Goal: Information Seeking & Learning: Learn about a topic

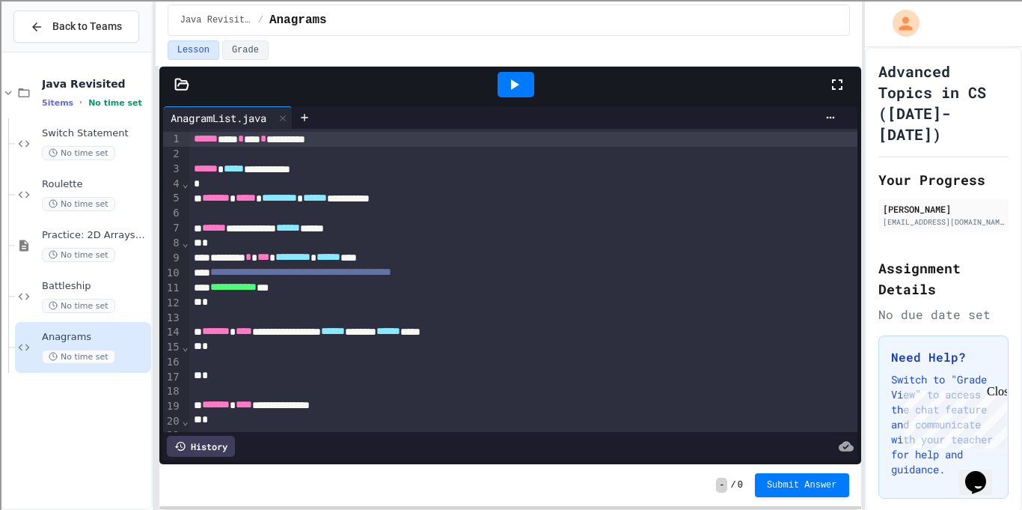
click at [242, 364] on div at bounding box center [523, 361] width 669 height 15
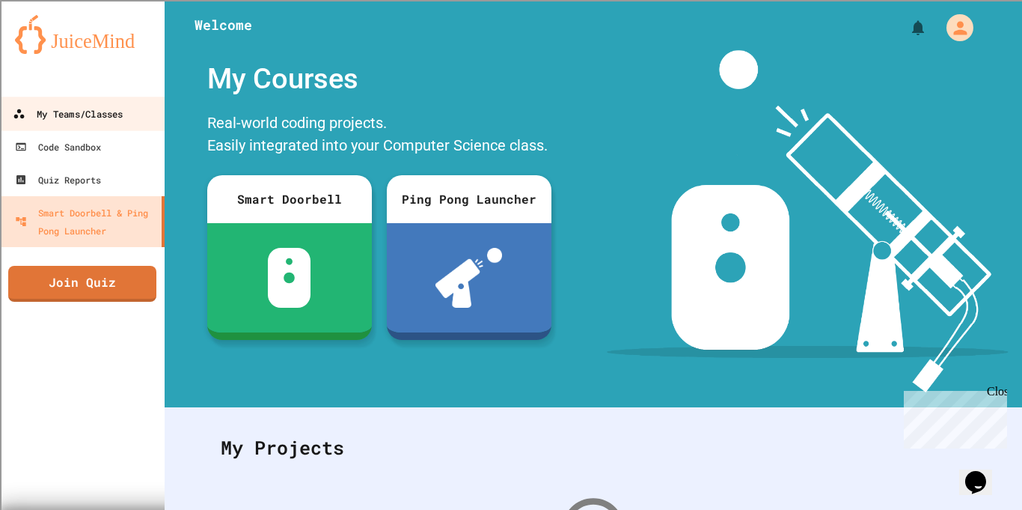
click at [126, 108] on link "My Teams/Classes" at bounding box center [83, 114] width 170 height 34
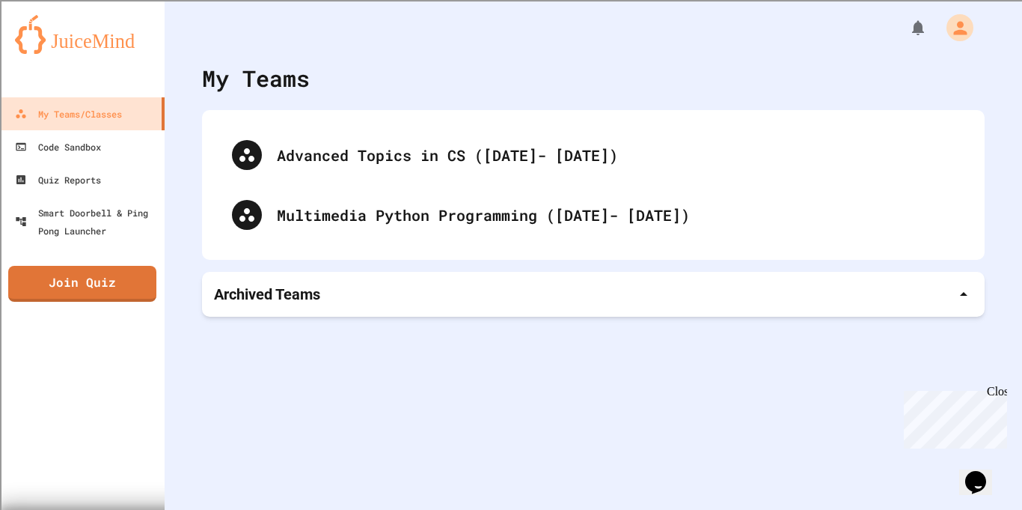
click at [579, 284] on div "Archived Teams" at bounding box center [593, 294] width 759 height 21
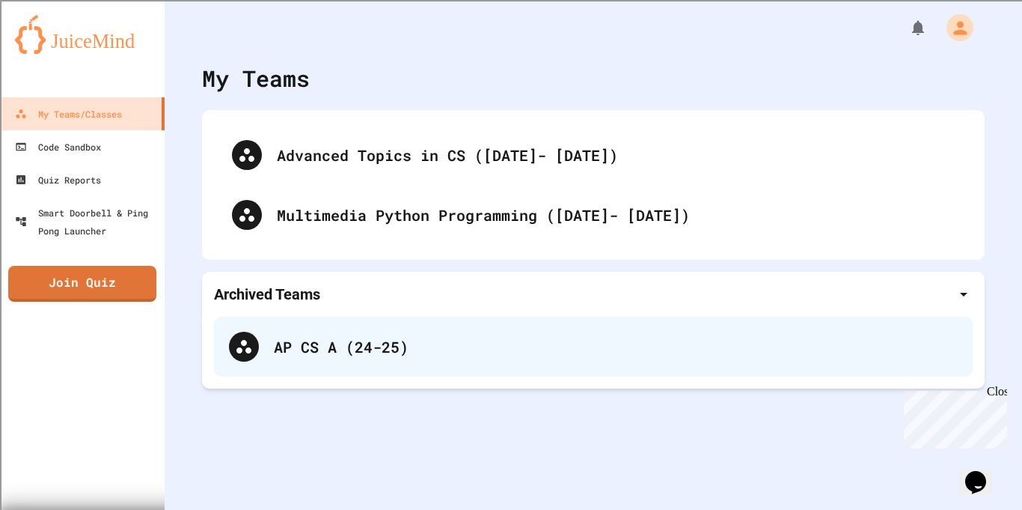
click at [579, 340] on div "AP CS A (24-25)" at bounding box center [616, 346] width 684 height 22
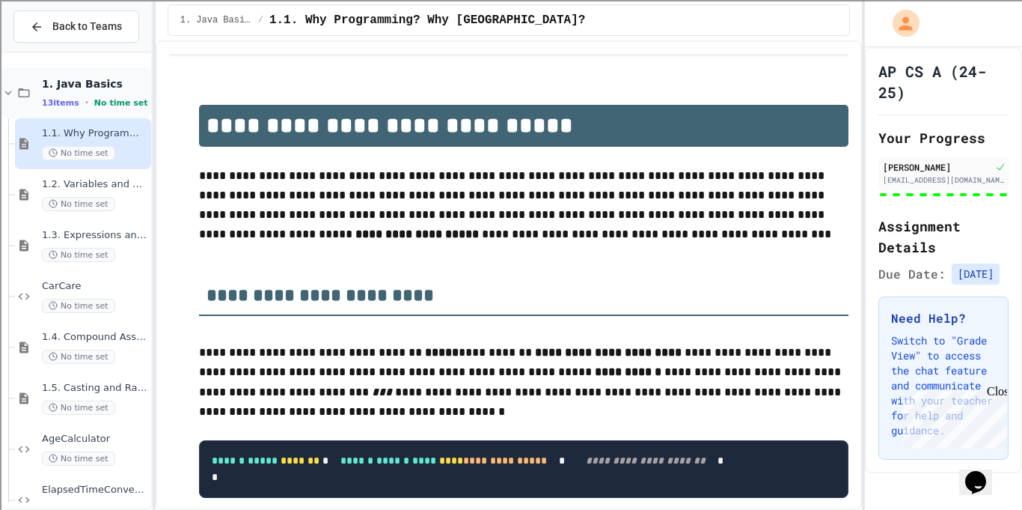
click at [7, 92] on icon at bounding box center [7, 92] width 13 height 13
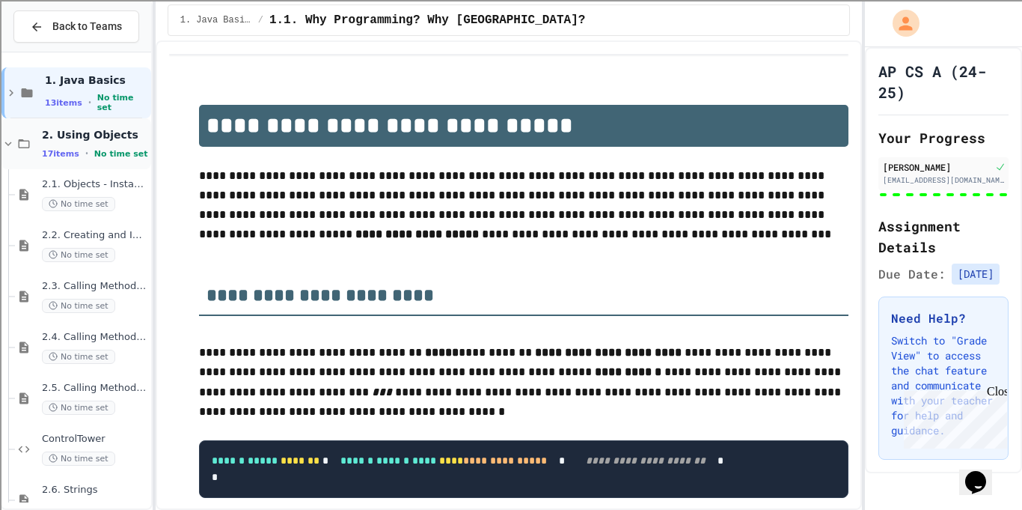
click at [7, 146] on icon at bounding box center [7, 143] width 13 height 13
click at [6, 186] on div "3. Boolean Expressions and If Statements 13 items • No time set" at bounding box center [76, 194] width 150 height 51
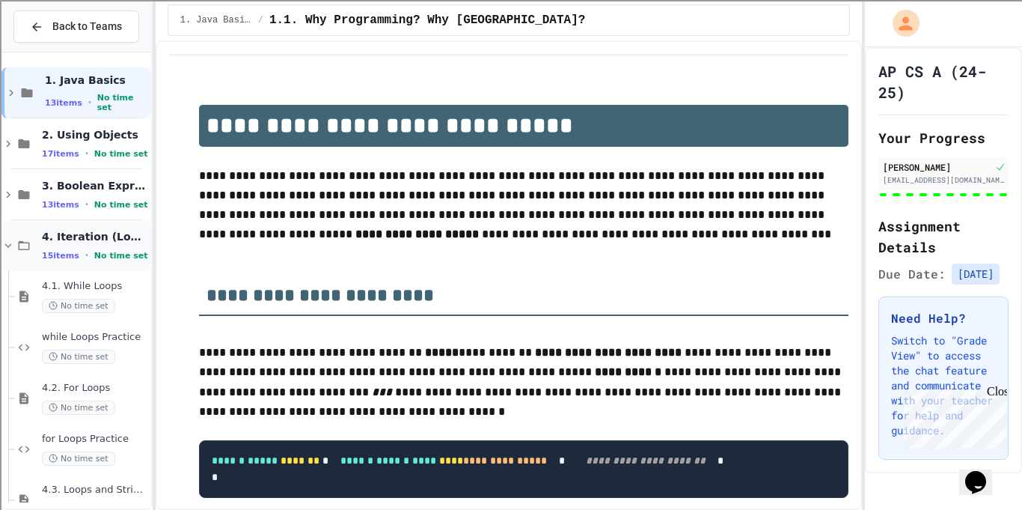
click at [10, 244] on icon at bounding box center [8, 245] width 7 height 4
click at [5, 297] on icon at bounding box center [7, 296] width 13 height 13
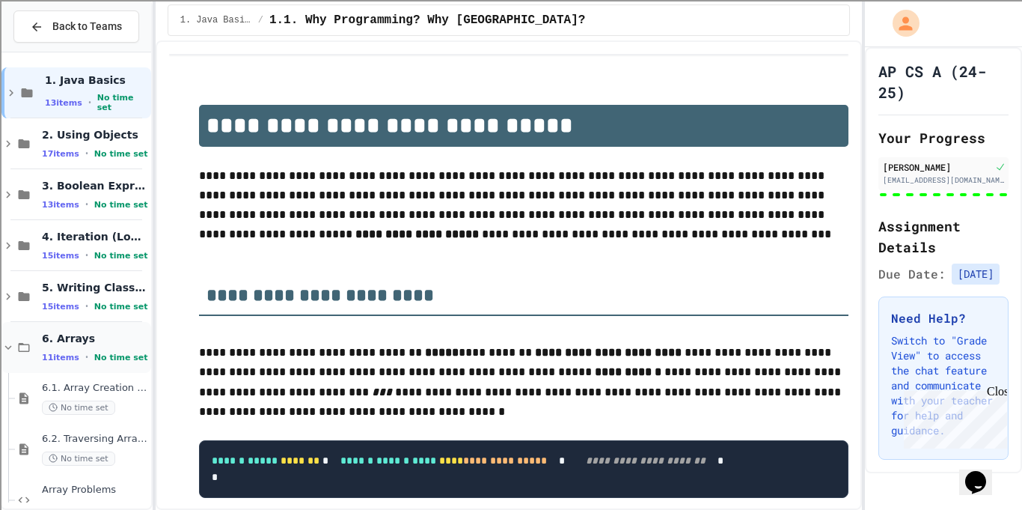
click at [9, 339] on div "6. Arrays 11 items • No time set" at bounding box center [76, 347] width 150 height 51
click at [9, 395] on icon at bounding box center [7, 397] width 13 height 13
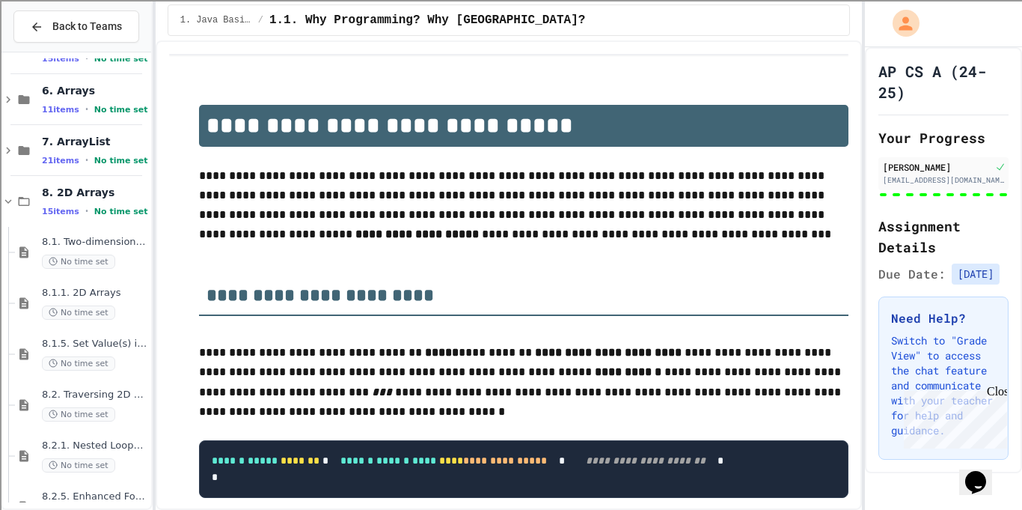
scroll to position [249, 0]
click at [10, 201] on icon at bounding box center [7, 199] width 13 height 13
click at [6, 243] on div "9. Inheritance 12 items • No time set" at bounding box center [76, 250] width 150 height 51
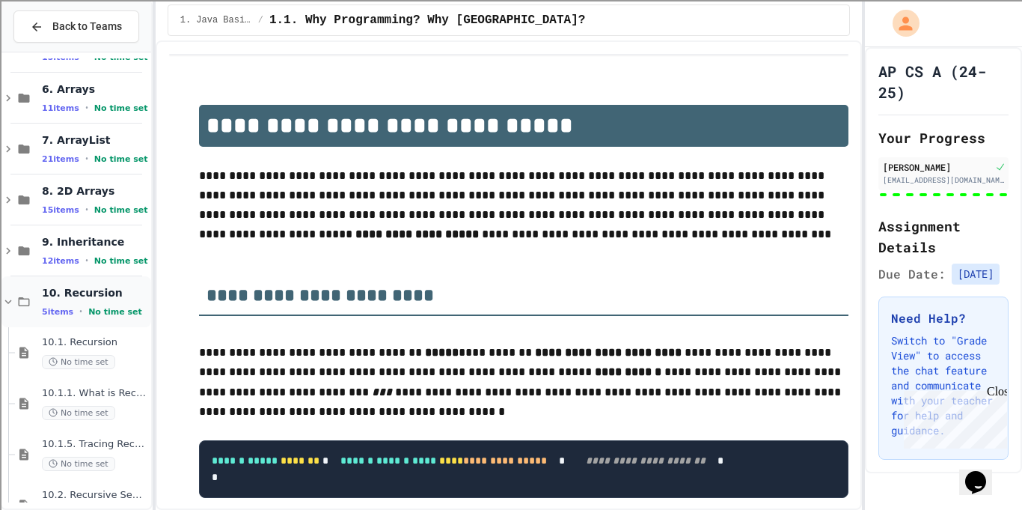
click at [10, 296] on icon at bounding box center [7, 301] width 13 height 13
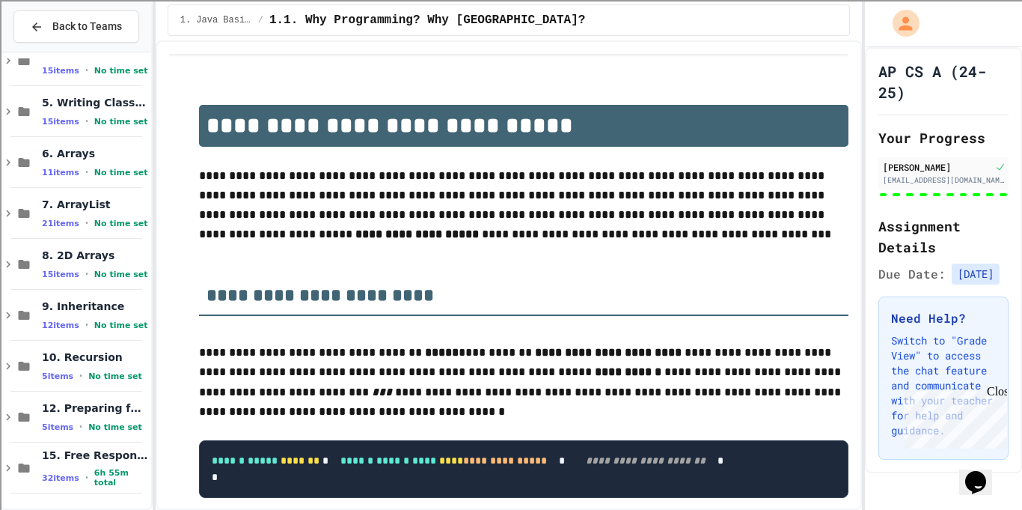
scroll to position [185, 0]
click at [10, 364] on icon at bounding box center [7, 365] width 13 height 13
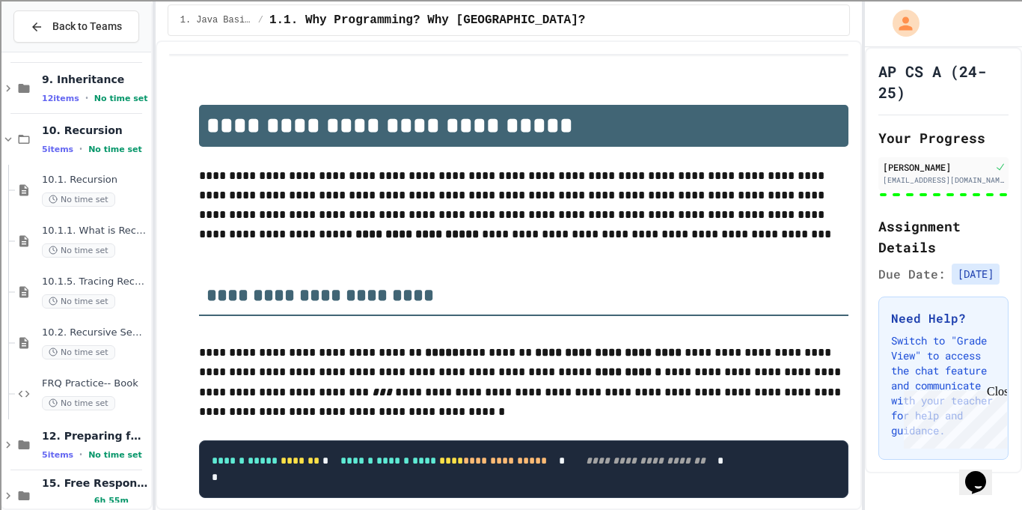
scroll to position [439, 0]
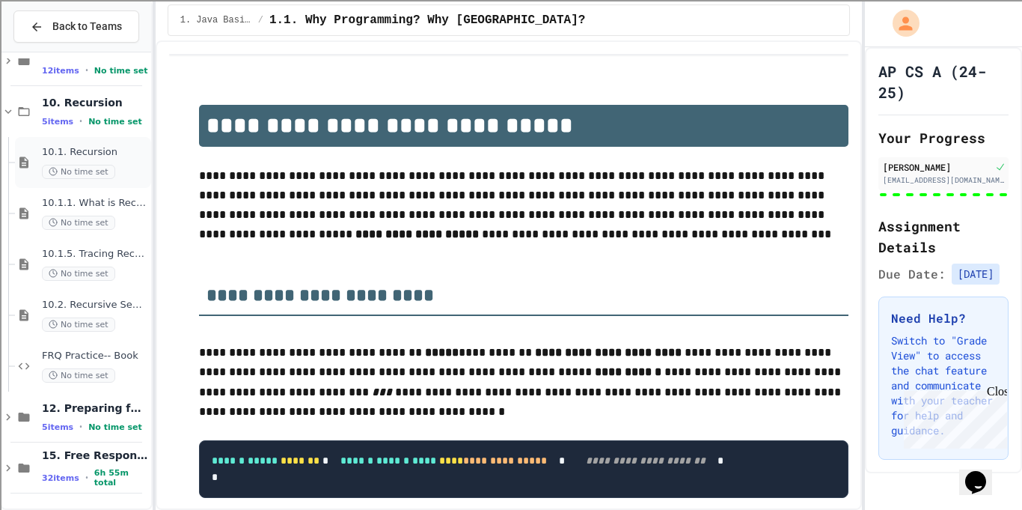
click at [103, 176] on span "No time set" at bounding box center [78, 172] width 73 height 14
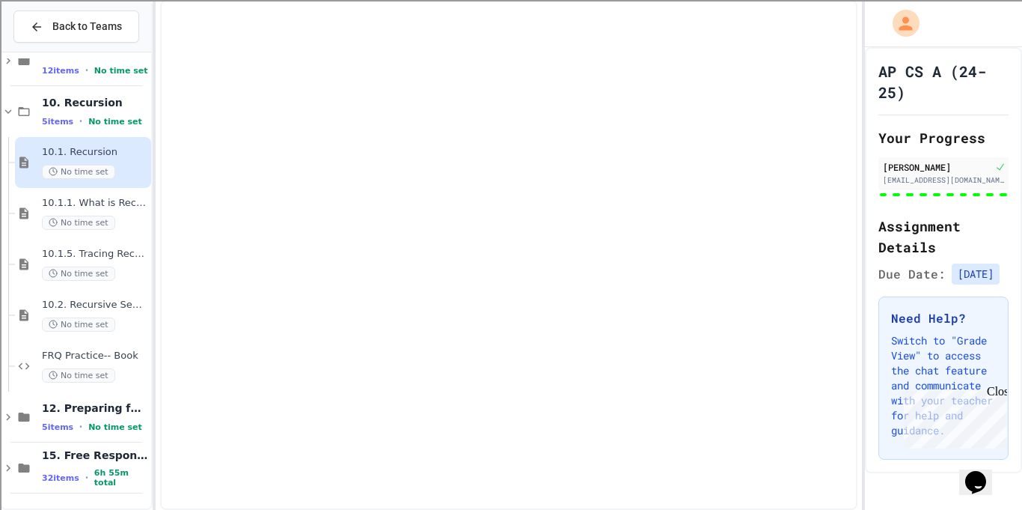
scroll to position [421, 0]
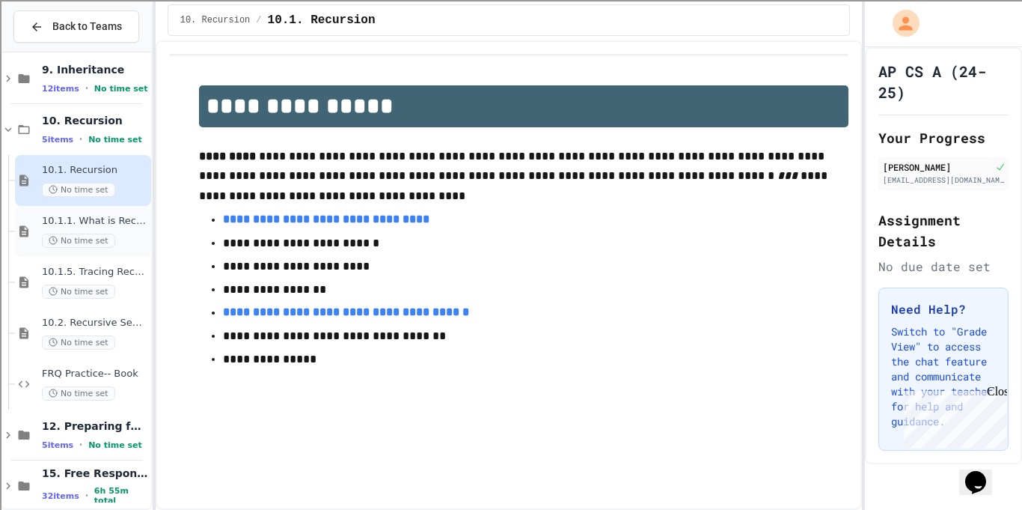
click at [104, 221] on span "10.1.1. What is Recursion?" at bounding box center [95, 221] width 106 height 13
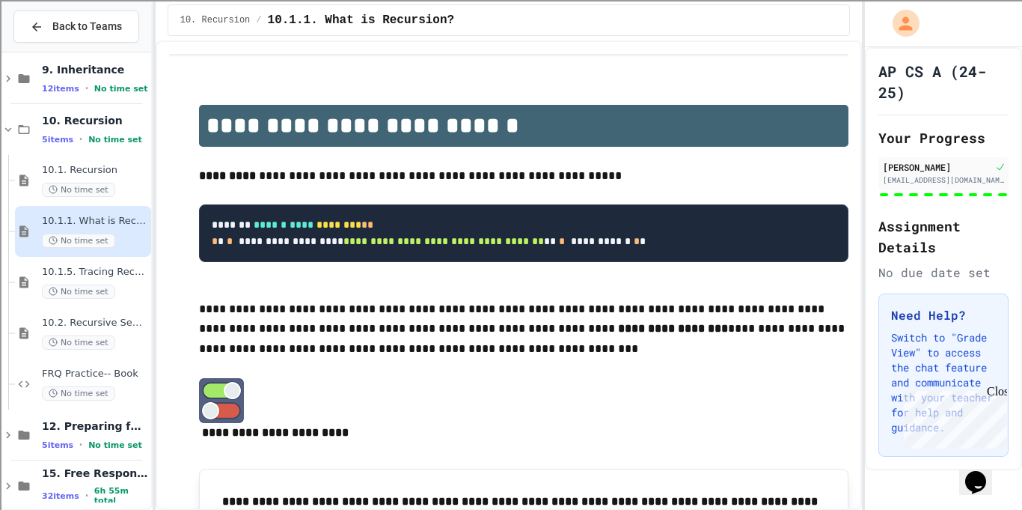
type input "*"
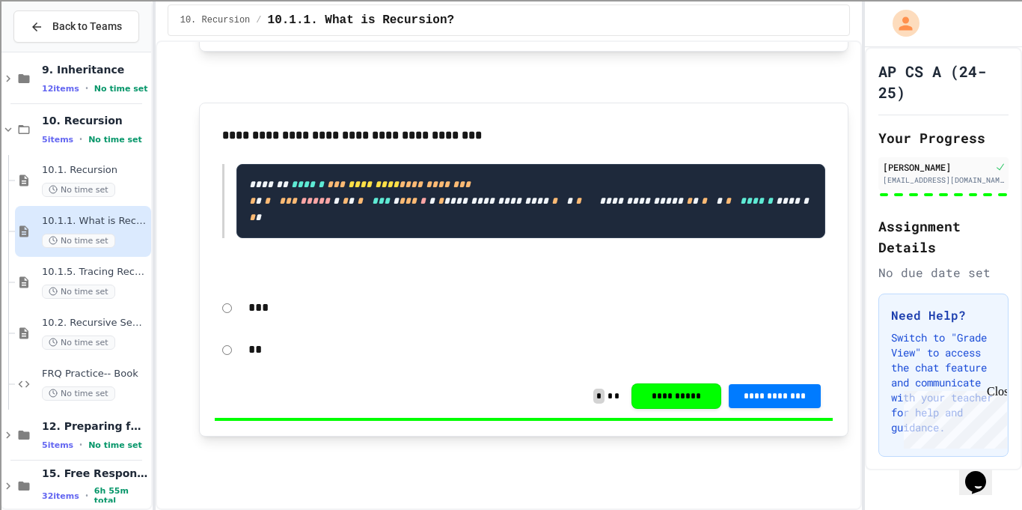
scroll to position [5858, 0]
click at [91, 274] on span "10.1.5. Tracing Recursive Methods" at bounding box center [95, 272] width 106 height 13
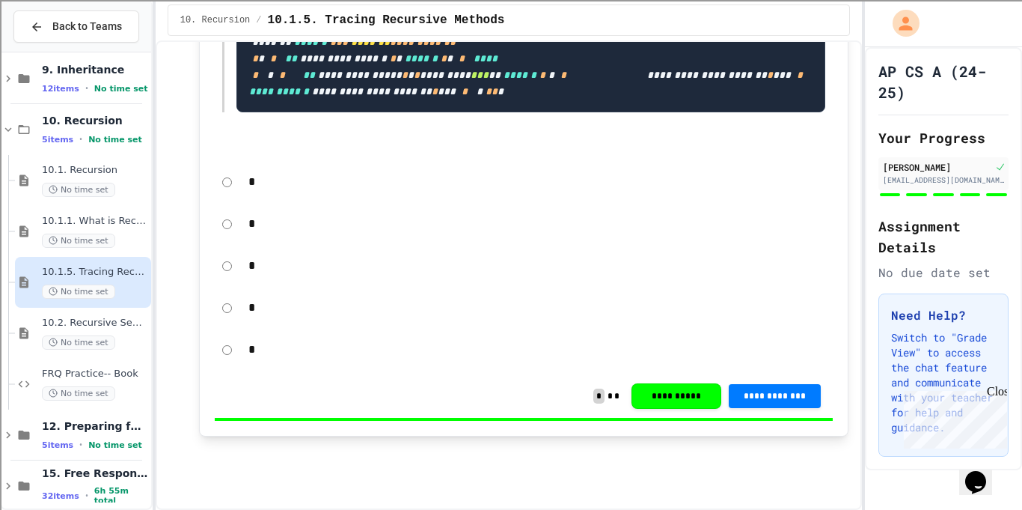
scroll to position [6837, 0]
click at [32, 335] on icon at bounding box center [24, 332] width 18 height 13
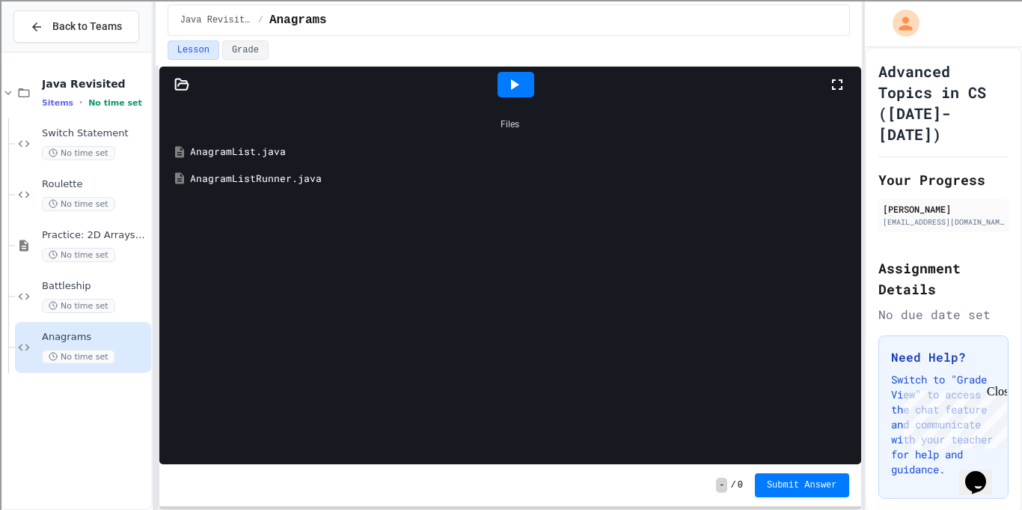
click at [190, 91] on div at bounding box center [181, 84] width 45 height 15
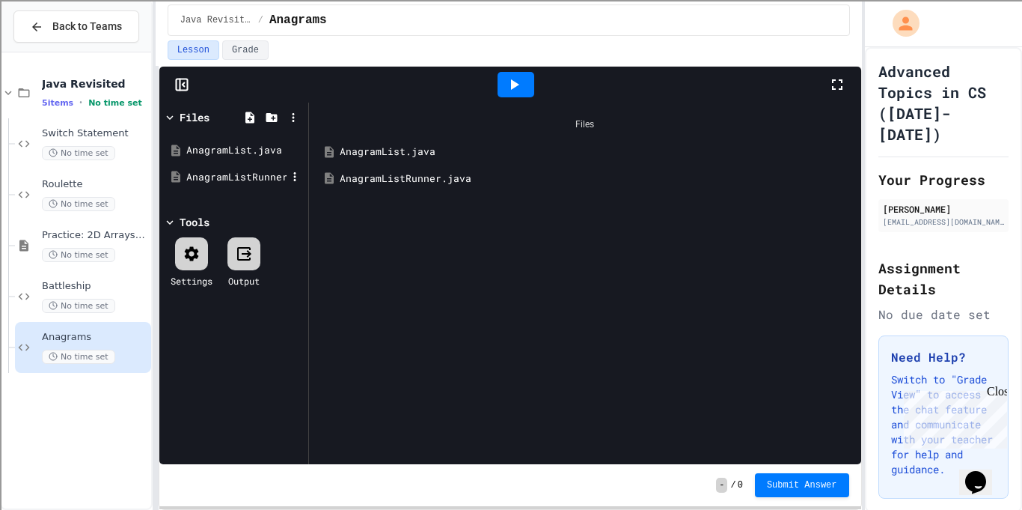
click at [233, 176] on div "AnagramListRunner.java" at bounding box center [236, 177] width 100 height 15
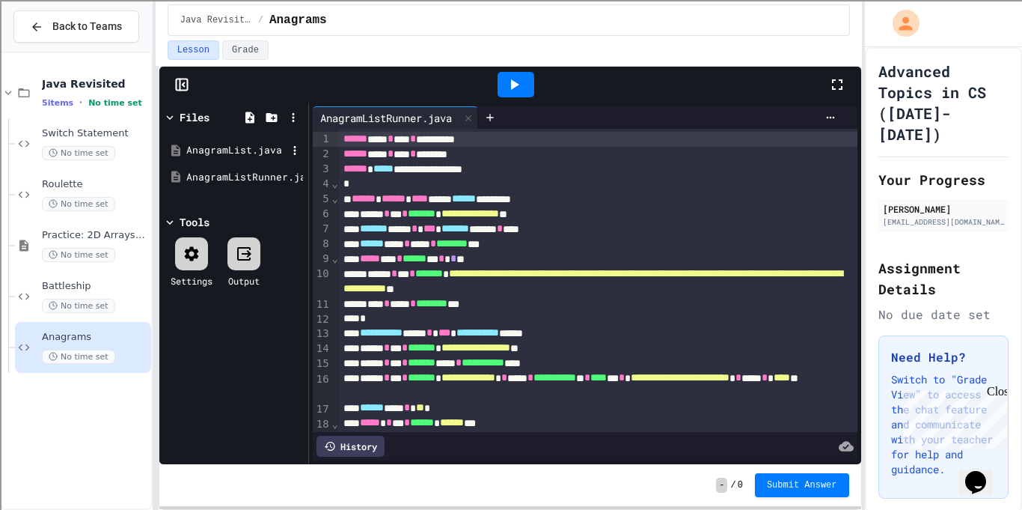
click at [225, 145] on div "AnagramList.java" at bounding box center [236, 150] width 100 height 15
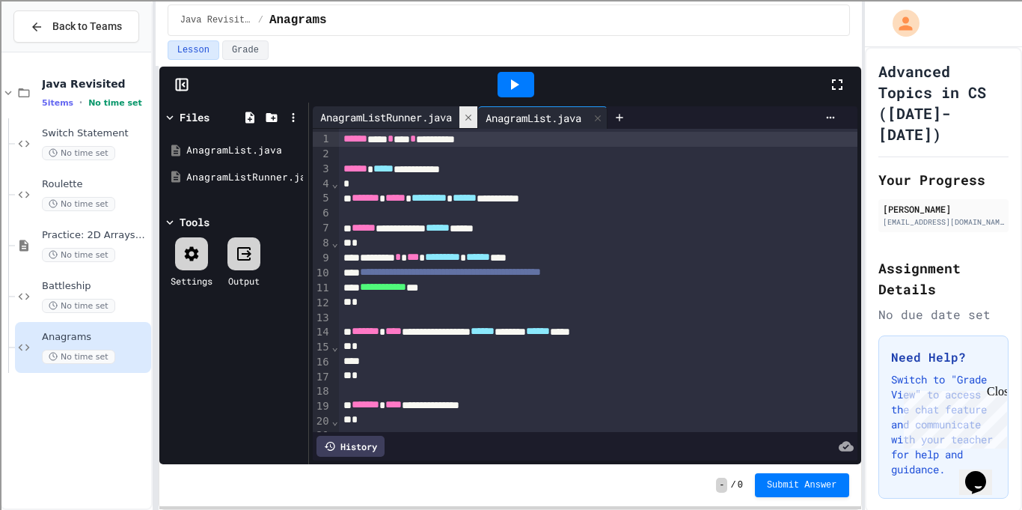
click at [473, 126] on div at bounding box center [469, 117] width 18 height 22
click at [403, 358] on div at bounding box center [598, 361] width 519 height 15
